Goal: Task Accomplishment & Management: Use online tool/utility

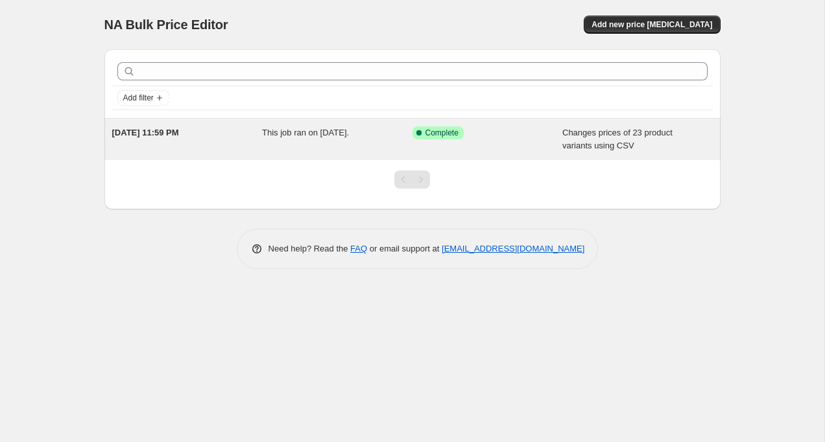
click at [179, 128] on span "[DATE] 11:59 PM" at bounding box center [145, 133] width 67 height 10
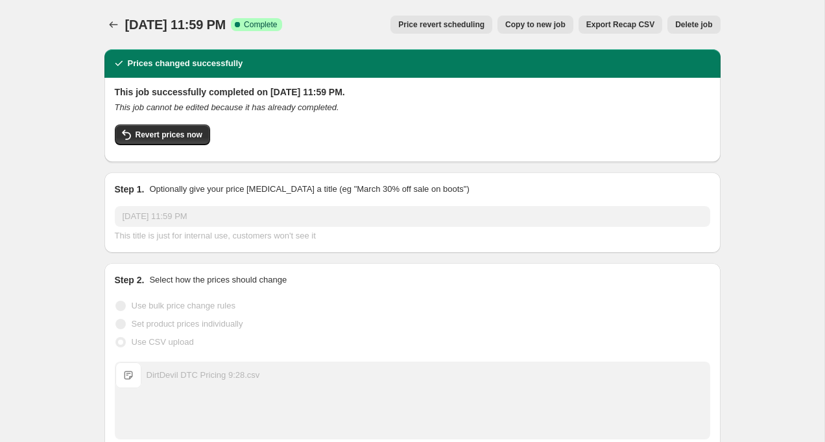
click at [550, 19] on span "Copy to new job" at bounding box center [535, 24] width 60 height 10
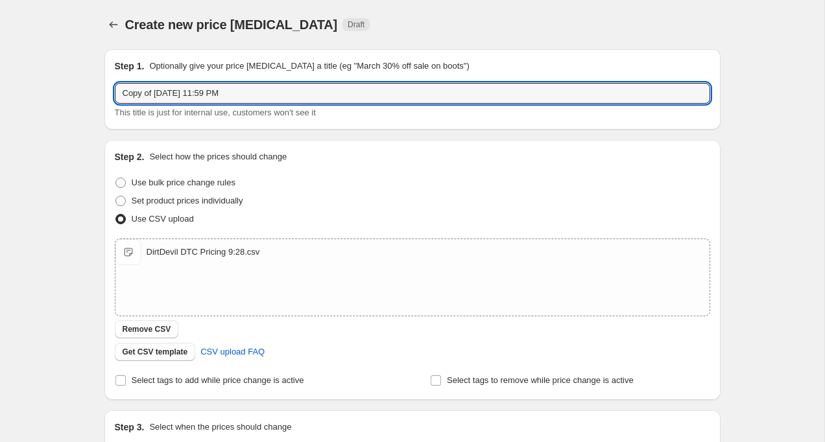
drag, startPoint x: 156, startPoint y: 92, endPoint x: 47, endPoint y: 92, distance: 109.6
click at [47, 92] on div "Create new price [MEDICAL_DATA]. This page is ready Create new price [MEDICAL_D…" at bounding box center [412, 300] width 824 height 601
click at [127, 93] on input "[DATE] 11:59 PM" at bounding box center [412, 93] width 595 height 21
click at [142, 95] on input "[DATE] 11:59 PM" at bounding box center [412, 93] width 595 height 21
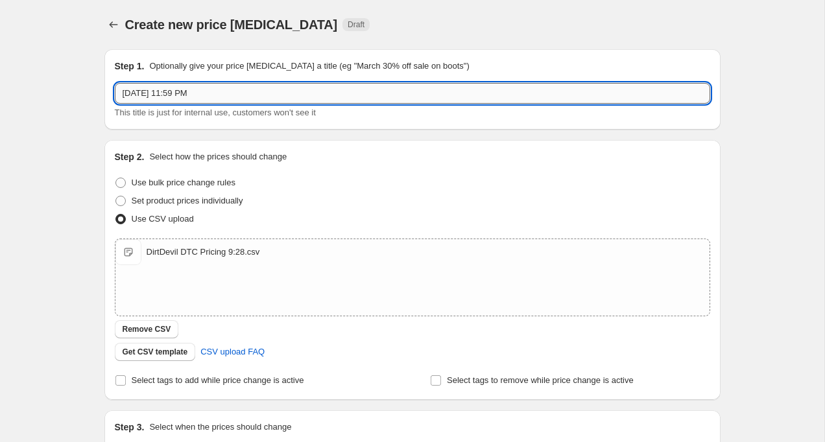
click at [142, 95] on input "[DATE] 11:59 PM" at bounding box center [412, 93] width 595 height 21
click at [250, 91] on input "[DATE] 11:59 PM" at bounding box center [412, 93] width 595 height 21
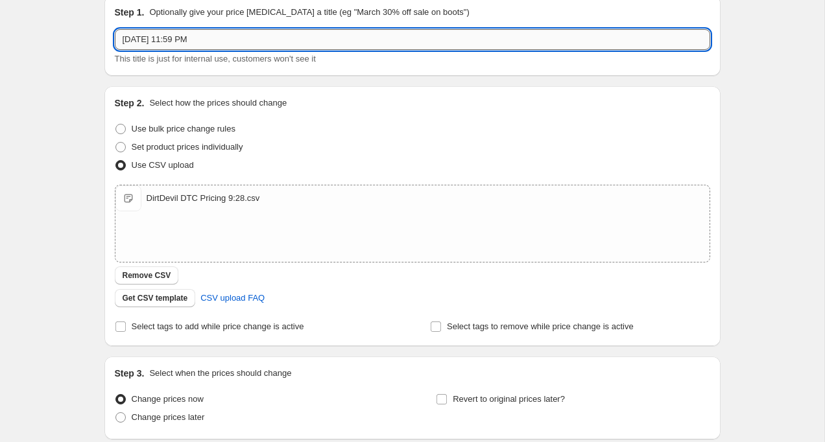
scroll to position [78, 0]
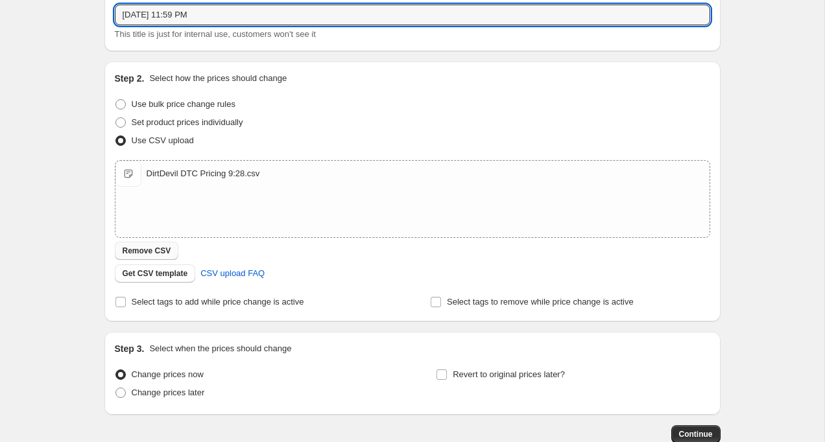
type input "[DATE] 11:59 PM"
click at [146, 248] on span "Remove CSV" at bounding box center [147, 251] width 49 height 10
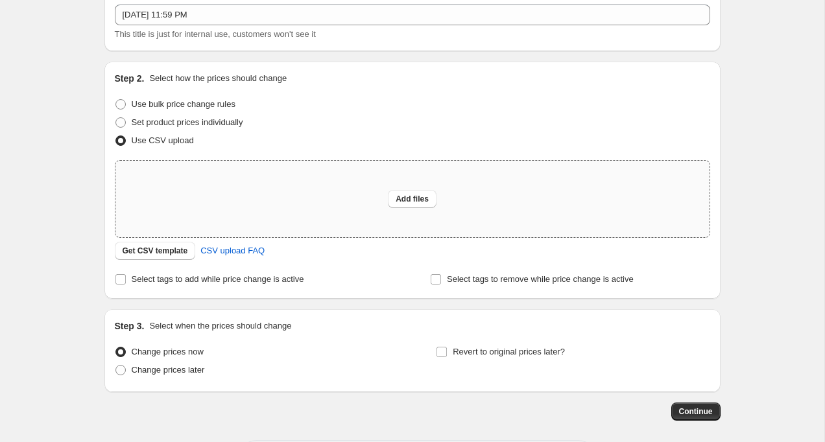
click at [249, 193] on div "Add files" at bounding box center [412, 199] width 594 height 77
type input "C:\fakepath\DirtDevil DTC Pricing 10:5.csv"
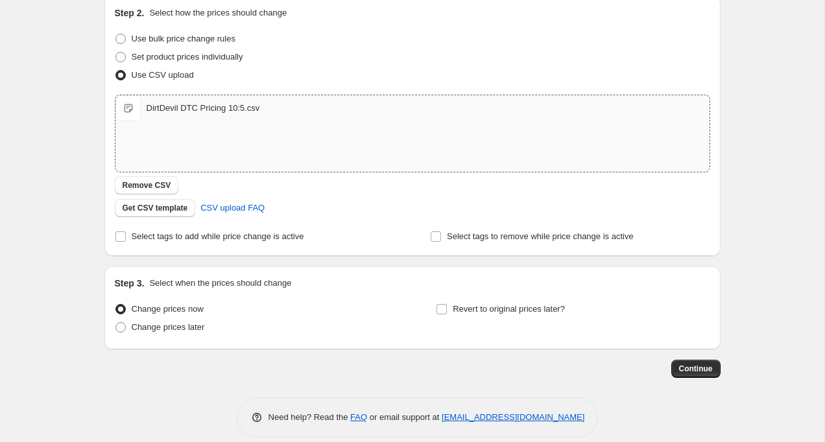
scroll to position [159, 0]
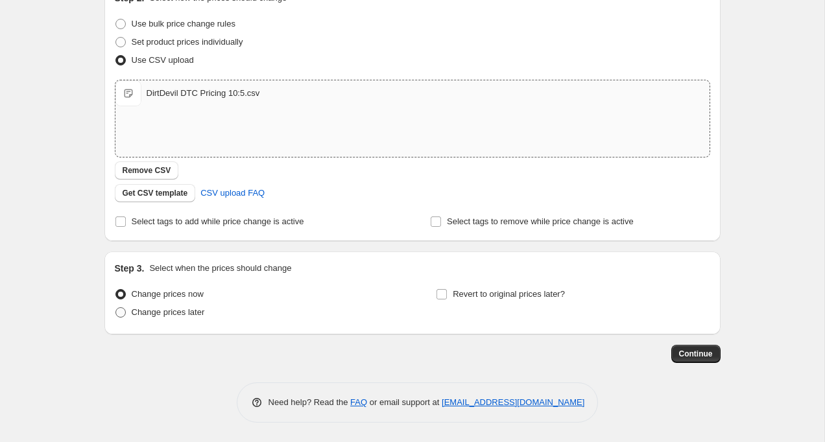
click at [117, 311] on span at bounding box center [120, 312] width 10 height 10
click at [116, 308] on input "Change prices later" at bounding box center [115, 307] width 1 height 1
radio input "true"
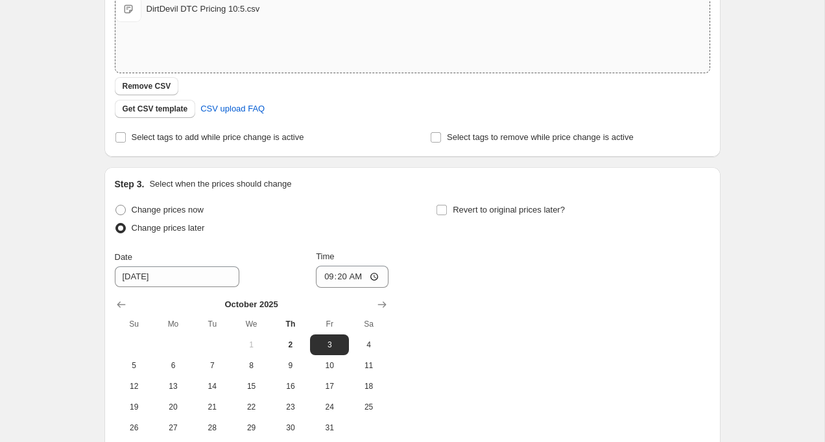
scroll to position [259, 0]
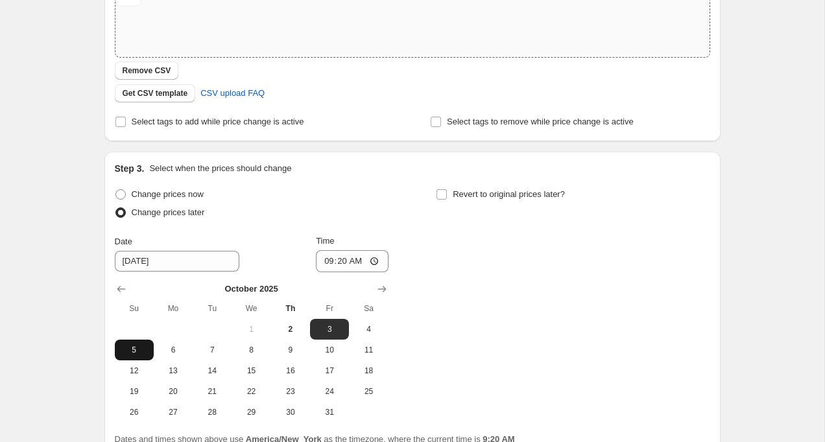
click at [131, 354] on span "5" at bounding box center [134, 350] width 29 height 10
type input "[DATE]"
click at [325, 261] on input "09:20" at bounding box center [352, 261] width 73 height 22
type input "23:59"
click at [529, 251] on div "Change prices now Change prices later Date [DATE] Time 23:59 [DATE] Su Mo Tu We…" at bounding box center [412, 304] width 595 height 237
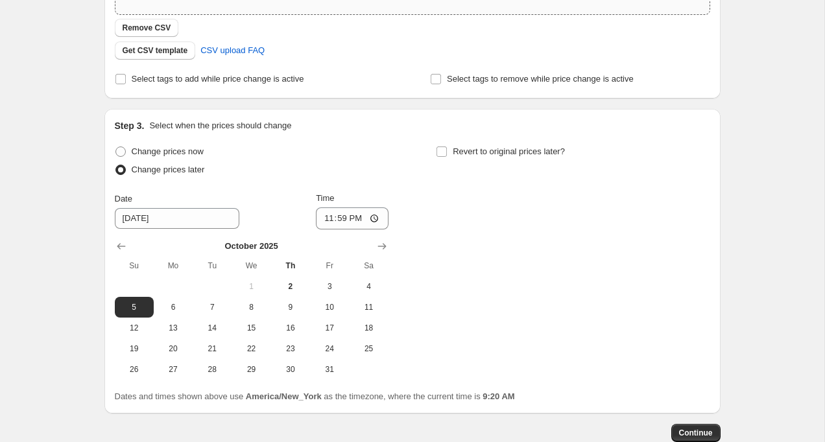
scroll to position [347, 0]
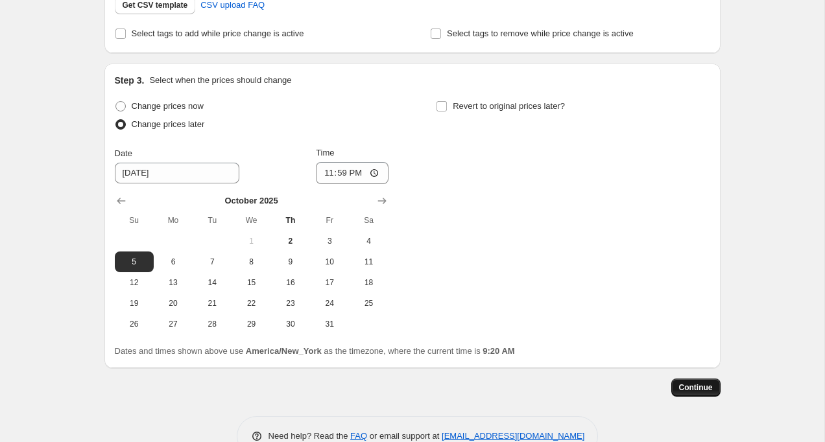
click at [688, 387] on span "Continue" at bounding box center [696, 388] width 34 height 10
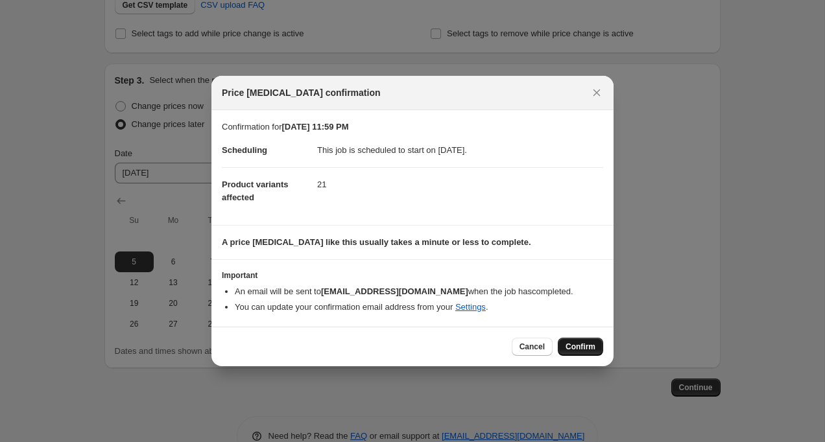
click at [584, 350] on span "Confirm" at bounding box center [581, 347] width 30 height 10
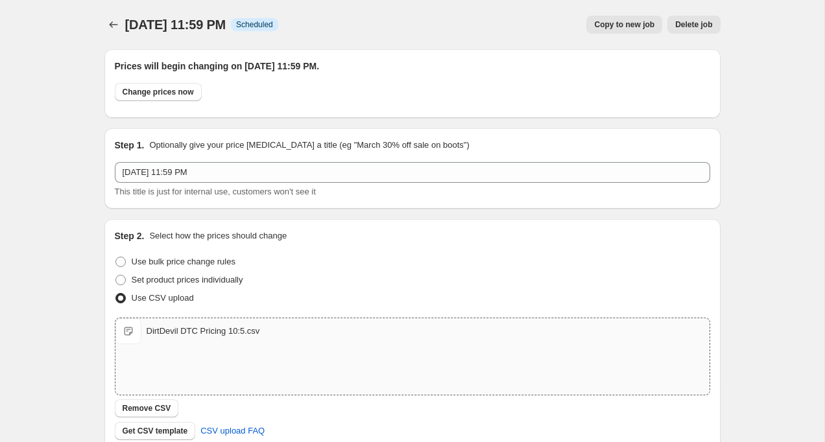
click at [252, 93] on div "Change prices now" at bounding box center [412, 95] width 595 height 25
click at [107, 27] on icon "Price change jobs" at bounding box center [113, 24] width 13 height 13
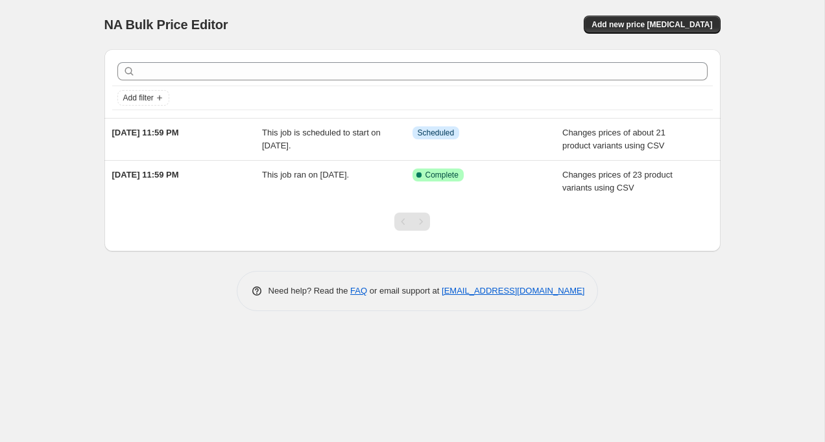
click at [19, 156] on div "NA Bulk Price Editor. This page is ready NA Bulk Price Editor Add new price [ME…" at bounding box center [412, 221] width 824 height 442
click at [53, 158] on div "NA Bulk Price Editor. This page is ready NA Bulk Price Editor Add new price [ME…" at bounding box center [412, 221] width 824 height 442
click at [49, 186] on div "NA Bulk Price Editor. This page is ready NA Bulk Price Editor Add new price [ME…" at bounding box center [412, 221] width 824 height 442
click at [21, 264] on div "NA Bulk Price Editor. This page is ready NA Bulk Price Editor Add new price [ME…" at bounding box center [412, 221] width 824 height 442
click at [54, 249] on div "NA Bulk Price Editor. This page is ready NA Bulk Price Editor Add new price [ME…" at bounding box center [412, 221] width 824 height 442
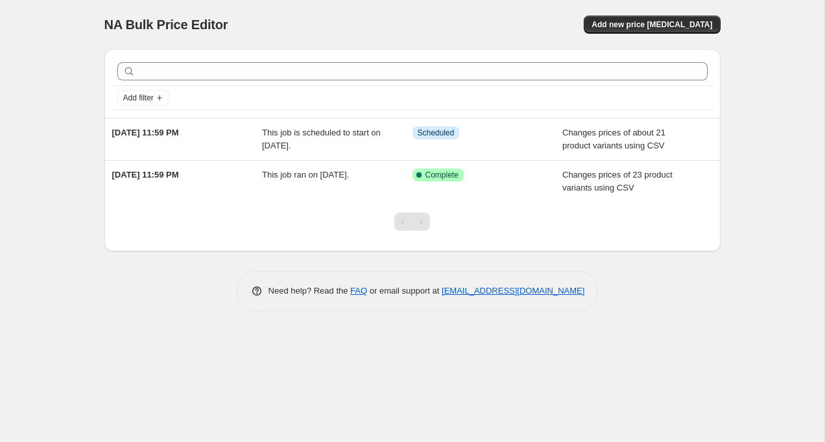
click at [54, 241] on div "NA Bulk Price Editor. This page is ready NA Bulk Price Editor Add new price [ME…" at bounding box center [412, 221] width 824 height 442
